Goal: Complete application form: Complete application form

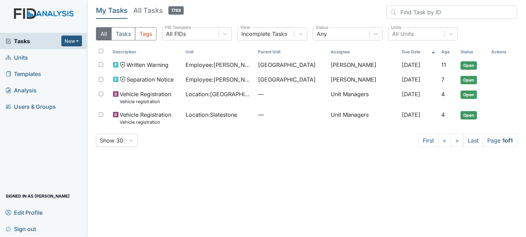
click at [20, 57] on span "Units" at bounding box center [17, 57] width 22 height 11
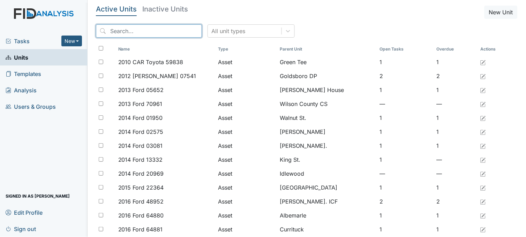
click at [121, 31] on input "search" at bounding box center [149, 30] width 106 height 13
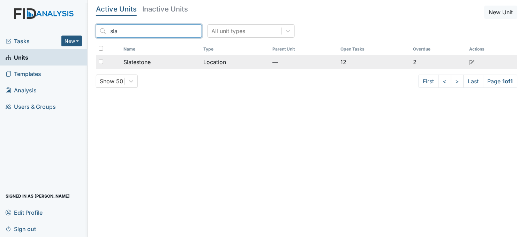
type input "sla"
click at [140, 61] on span "Slatestone" at bounding box center [137, 62] width 27 height 8
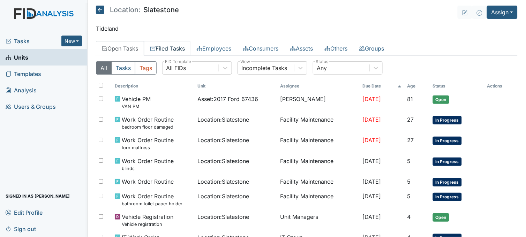
click at [179, 49] on link "Filed Tasks" at bounding box center [167, 48] width 47 height 15
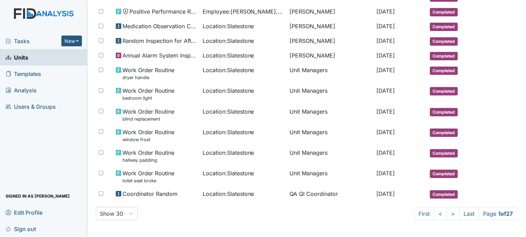
scroll to position [408, 0]
click at [447, 212] on link ">" at bounding box center [453, 213] width 13 height 13
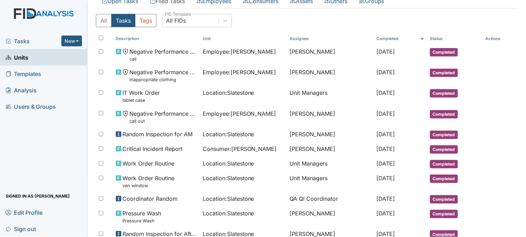
scroll to position [0, 0]
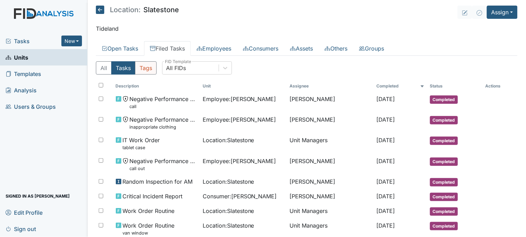
click at [151, 67] on button "Tags" at bounding box center [146, 67] width 22 height 13
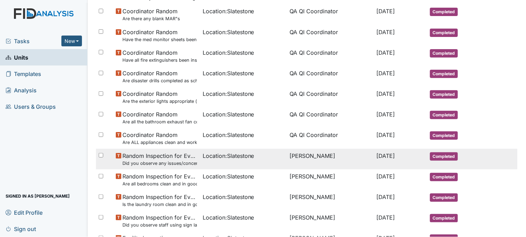
scroll to position [271, 0]
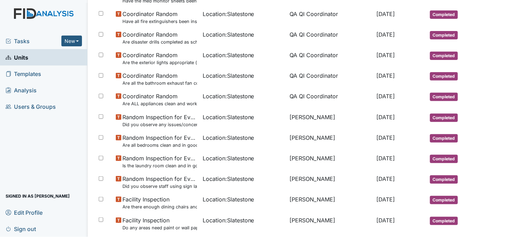
click at [29, 37] on span "Tasks" at bounding box center [34, 41] width 56 height 8
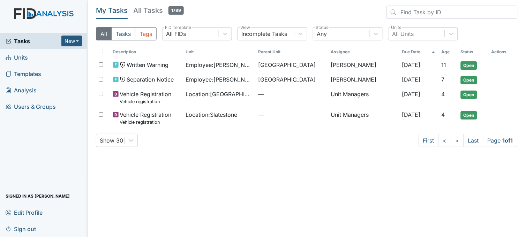
click at [32, 58] on link "Units" at bounding box center [44, 57] width 88 height 16
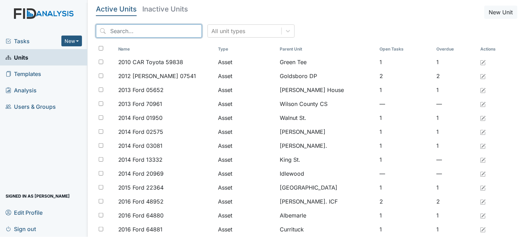
click at [150, 31] on input "search" at bounding box center [149, 30] width 106 height 13
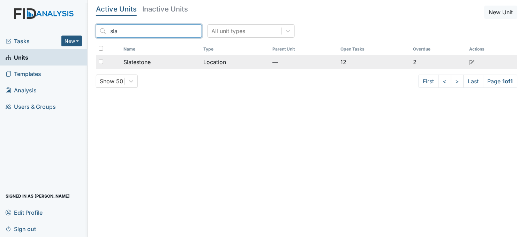
type input "sla"
click at [160, 61] on div "Slatestone" at bounding box center [161, 62] width 75 height 8
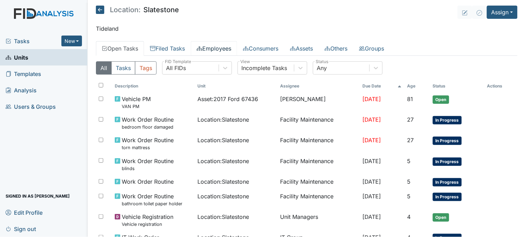
click at [212, 49] on link "Employees" at bounding box center [214, 48] width 46 height 15
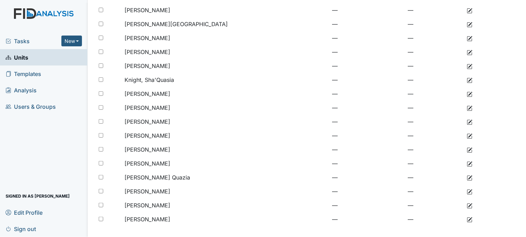
scroll to position [135, 0]
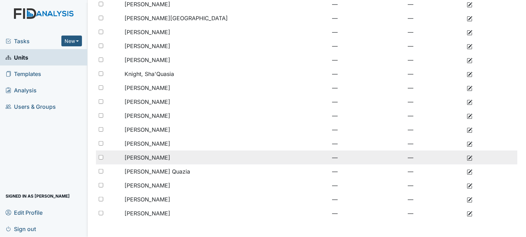
click at [165, 156] on span "[PERSON_NAME]" at bounding box center [148, 157] width 46 height 7
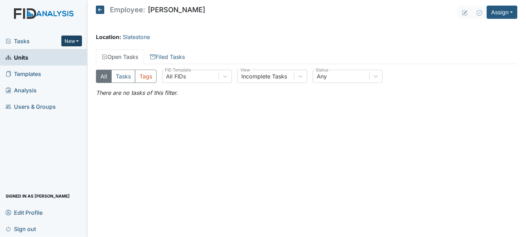
click at [77, 39] on button "New" at bounding box center [71, 41] width 21 height 11
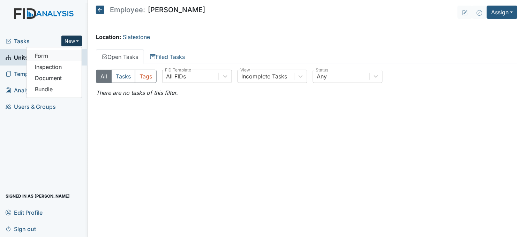
click at [65, 55] on link "Form" at bounding box center [54, 55] width 55 height 11
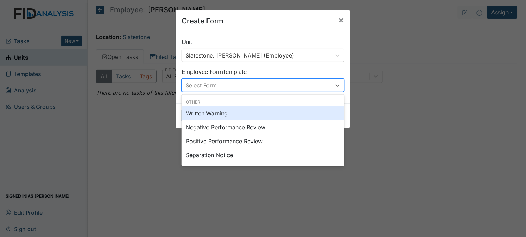
click at [219, 82] on div "Select Form" at bounding box center [256, 85] width 149 height 13
click at [212, 112] on div "Written Warning" at bounding box center [263, 113] width 163 height 14
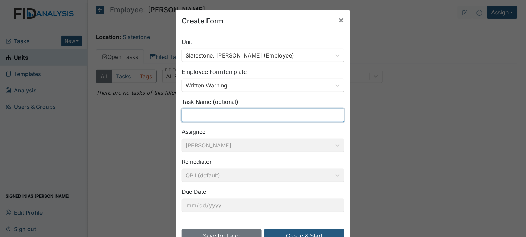
click at [200, 114] on input "text" at bounding box center [263, 115] width 163 height 13
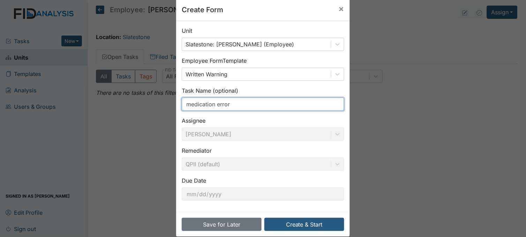
scroll to position [21, 0]
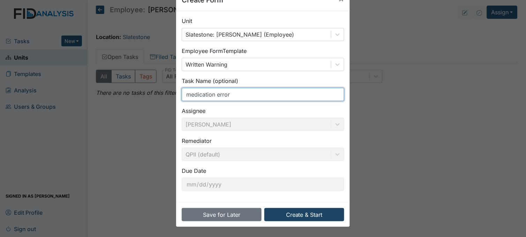
type input "medication error"
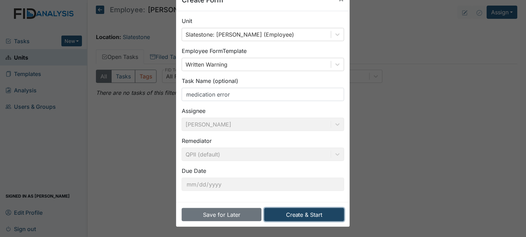
click at [304, 210] on button "Create & Start" at bounding box center [305, 214] width 80 height 13
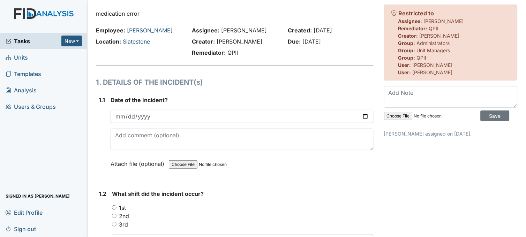
scroll to position [39, 0]
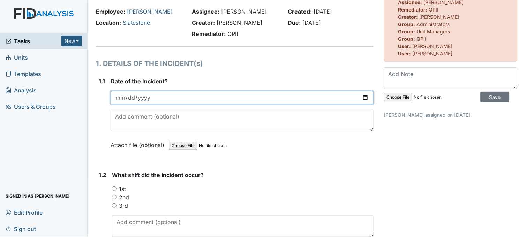
click at [361, 96] on input "date" at bounding box center [242, 97] width 263 height 13
type input "[DATE]"
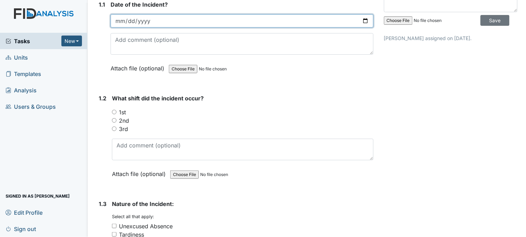
scroll to position [116, 0]
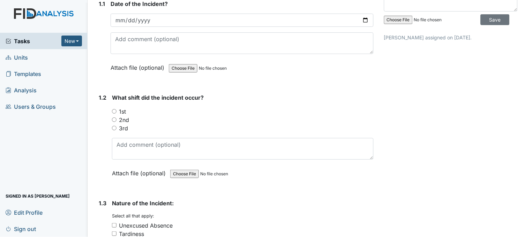
click at [113, 111] on input "1st" at bounding box center [114, 111] width 5 height 5
radio input "true"
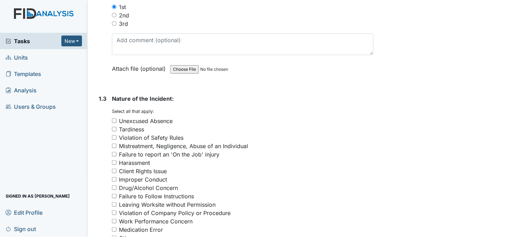
scroll to position [271, 0]
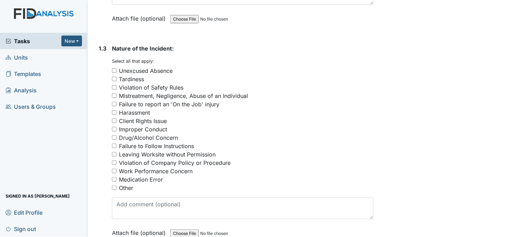
click at [113, 178] on input "Medication Error" at bounding box center [114, 179] width 5 height 5
checkbox input "true"
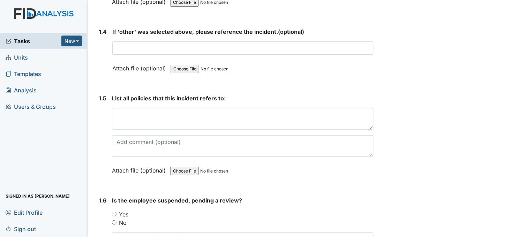
scroll to position [504, 0]
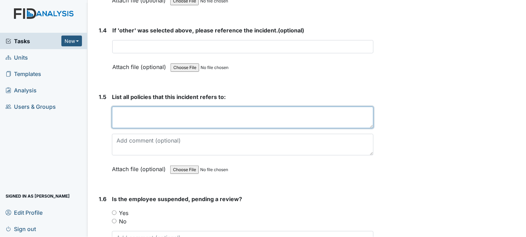
click at [144, 123] on textarea at bounding box center [243, 118] width 262 height 22
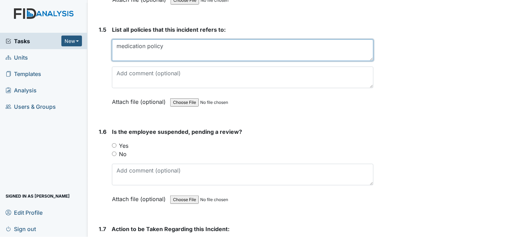
scroll to position [582, 0]
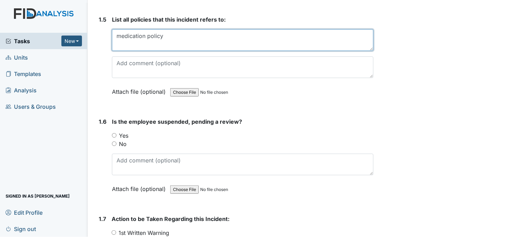
type textarea "medication policy"
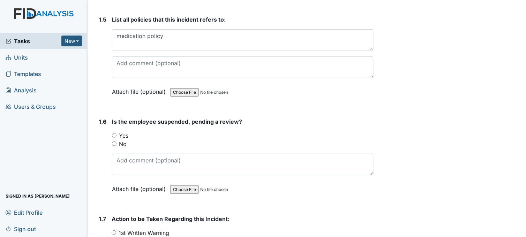
click at [114, 142] on input "No" at bounding box center [114, 144] width 5 height 5
radio input "true"
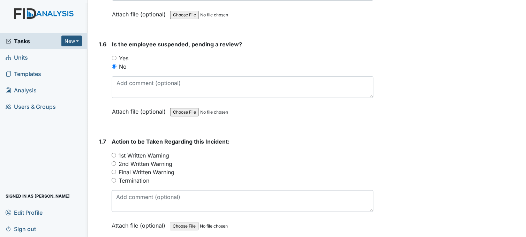
scroll to position [698, 0]
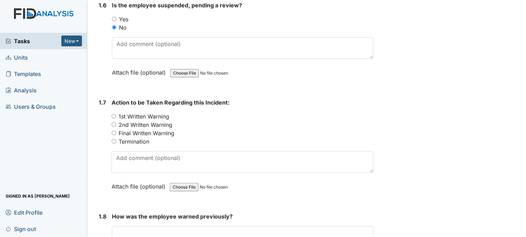
click at [113, 116] on input "1st Written Warning" at bounding box center [114, 116] width 5 height 5
radio input "true"
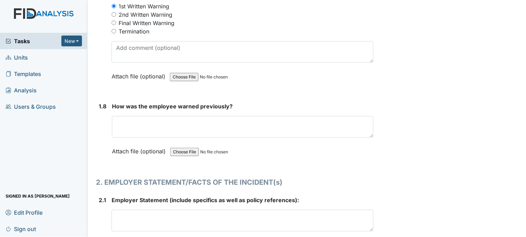
scroll to position [814, 0]
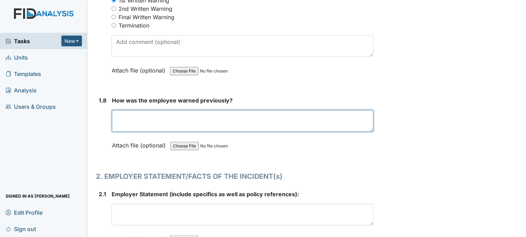
click at [127, 118] on textarea at bounding box center [243, 121] width 262 height 22
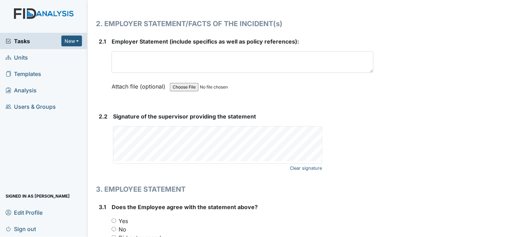
scroll to position [931, 0]
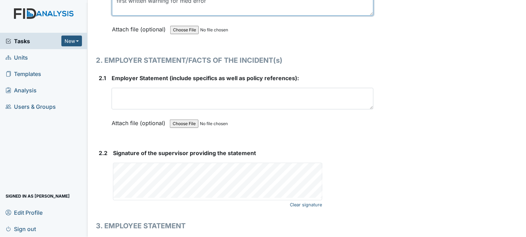
type textarea "first written warning for med error"
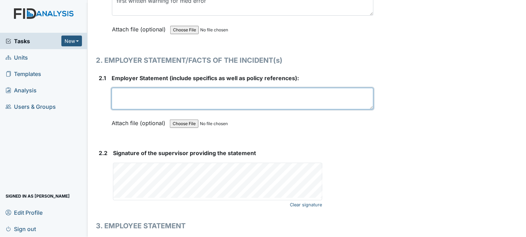
paste textarea "Benazepril 0.5mg was ordered for 3:00 pm but Risperidone 2mg was given"
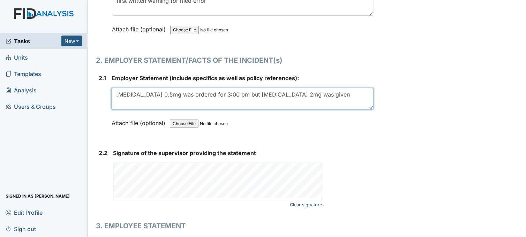
type textarea "Benazepril 0.5mg was ordered for 3:00 pm but Risperidone 2mg was given"
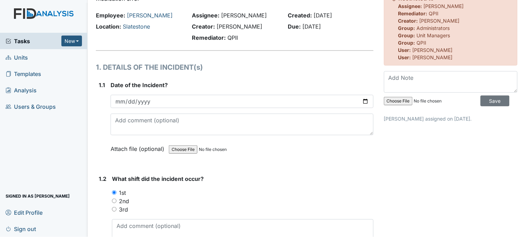
scroll to position [0, 0]
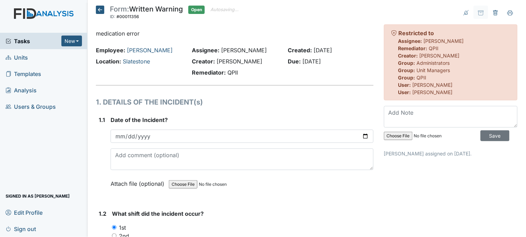
click at [99, 10] on icon at bounding box center [100, 10] width 8 height 8
